Goal: Information Seeking & Learning: Learn about a topic

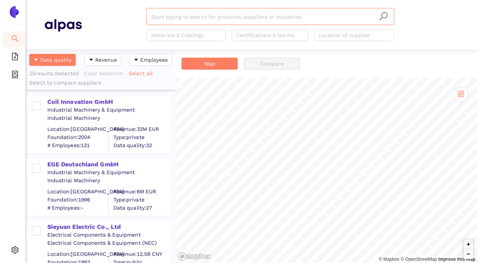
scroll to position [208, 144]
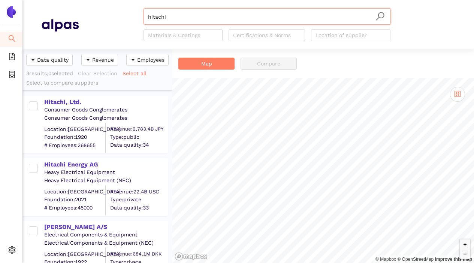
type input "hitachi"
click at [81, 166] on div "Hitachi Energy AG" at bounding box center [105, 165] width 123 height 8
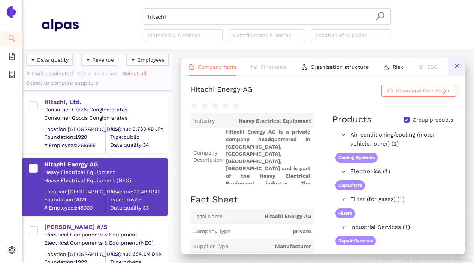
click at [458, 67] on icon "close" at bounding box center [457, 66] width 6 height 6
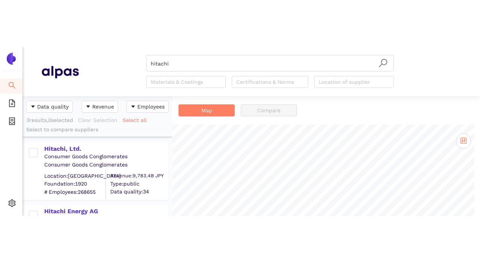
scroll to position [120, 150]
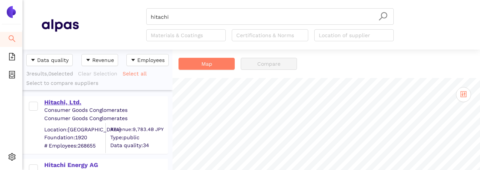
click at [62, 101] on div "Hitachi, Ltd." at bounding box center [105, 102] width 123 height 8
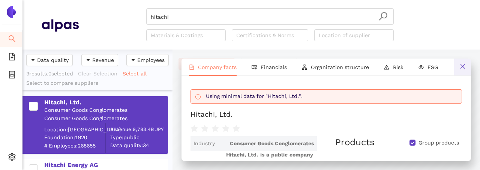
click at [460, 67] on icon "close" at bounding box center [463, 66] width 6 height 6
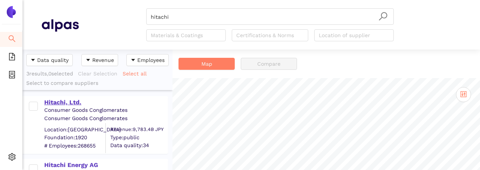
click at [56, 102] on div "Hitachi, Ltd." at bounding box center [105, 102] width 123 height 8
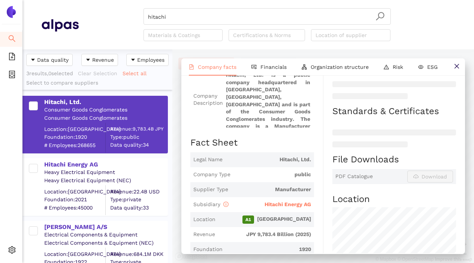
scroll to position [7, 0]
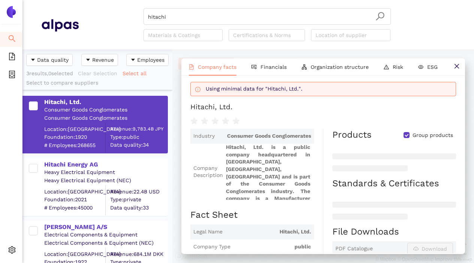
click at [404, 138] on input "Group products" at bounding box center [407, 135] width 6 height 6
checkbox input "true"
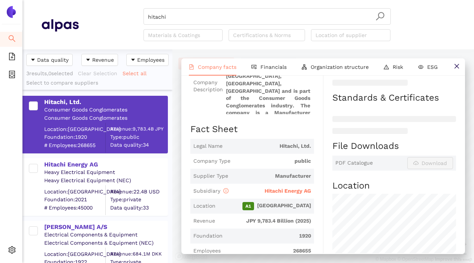
scroll to position [114, 0]
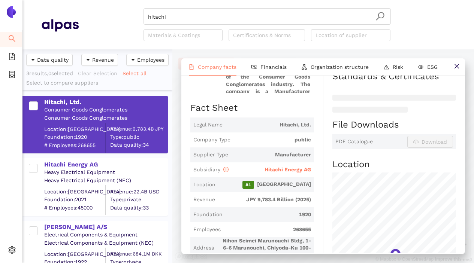
click at [81, 168] on div "Hitachi Energy AG" at bounding box center [105, 165] width 123 height 8
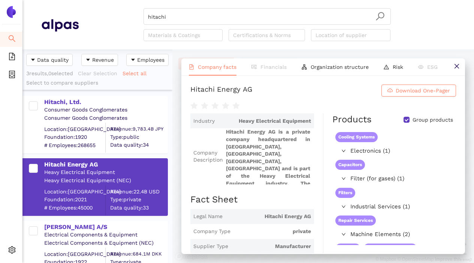
scroll to position [0, 0]
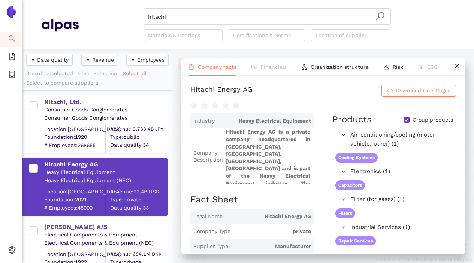
click at [341, 174] on icon "right" at bounding box center [343, 171] width 4 height 4
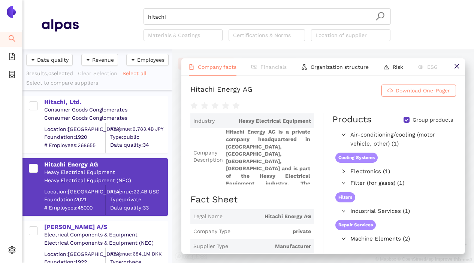
click at [343, 174] on icon "right" at bounding box center [344, 172] width 2 height 4
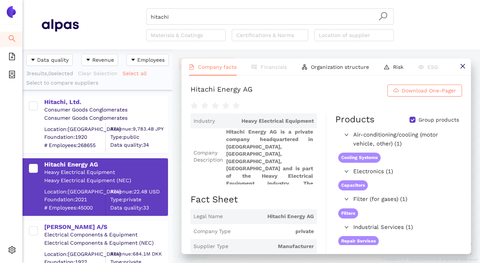
scroll to position [214, 150]
